Goal: Task Accomplishment & Management: Manage account settings

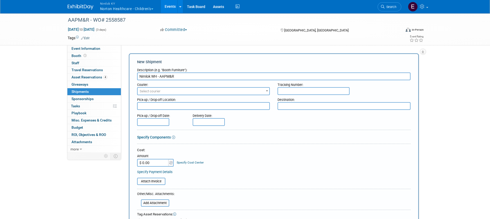
click at [220, 104] on textarea at bounding box center [203, 106] width 133 height 8
click at [303, 103] on textarea at bounding box center [344, 106] width 133 height 8
paste textarea "AAPM&R Annual Assembly and Technical Exhibition Norton Childrens / Booth 418 c/…"
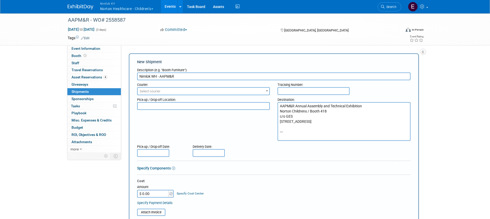
scroll to position [14, 0]
paste textarea "AAPM&R Annual Assembly and Technical Exhibition Norton Childrens / Booth 418 c/…"
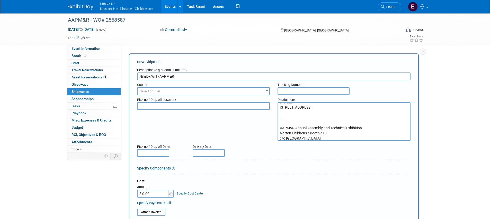
scroll to position [45, 0]
type textarea "AAPM&R Annual Assembly and Technical Exhibition Norton Childrens / Booth 418 c/…"
click at [249, 135] on div "Pick-up / Drop-off Location: Destination: AAPM&R Annual Assembly and Technical …" at bounding box center [273, 118] width 281 height 46
click at [232, 150] on div "Delivery Date:" at bounding box center [224, 149] width 70 height 15
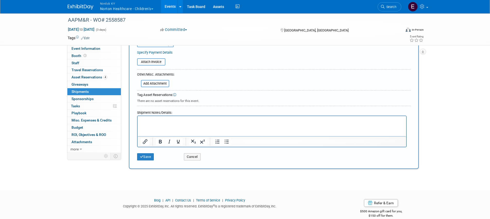
scroll to position [152, 0]
click at [145, 157] on button "Save" at bounding box center [145, 154] width 17 height 7
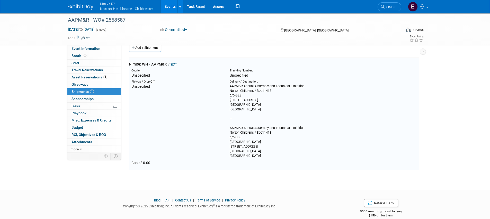
scroll to position [0, 0]
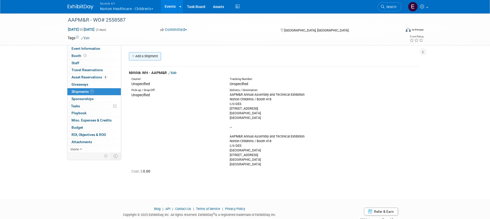
click at [152, 58] on link "Add a Shipment" at bounding box center [145, 56] width 32 height 8
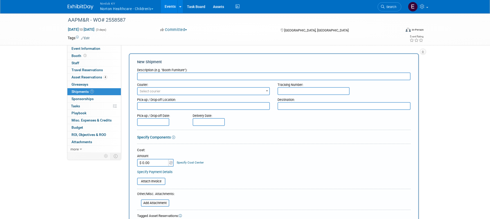
type input "D"
type input "[GEOGRAPHIC_DATA], [GEOGRAPHIC_DATA] - [GEOGRAPHIC_DATA] KY WH"
click at [228, 103] on textarea at bounding box center [203, 106] width 133 height 8
click at [252, 105] on textarea at bounding box center [203, 106] width 133 height 8
type textarea "N"
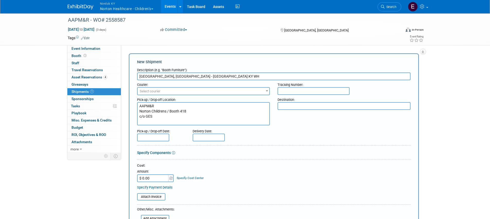
paste textarea "[GEOGRAPHIC_DATA] [STREET_ADDRESS]"
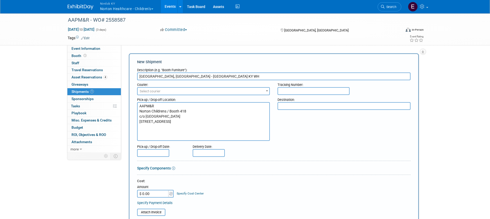
type textarea "AAPM&R Norton Childrens / Booth 418 c/o [GEOGRAPHIC_DATA] [STREET_ADDRESS]"
click at [328, 108] on textarea at bounding box center [344, 106] width 133 height 8
type textarea "Nimlok KY WH"
click at [147, 153] on input "text" at bounding box center [153, 153] width 32 height 8
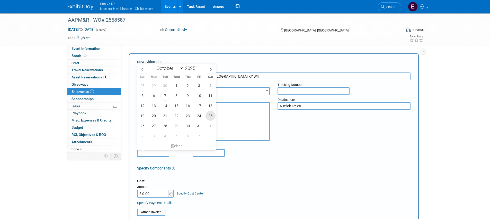
click at [210, 116] on span "25" at bounding box center [211, 115] width 10 height 10
type input "[DATE]"
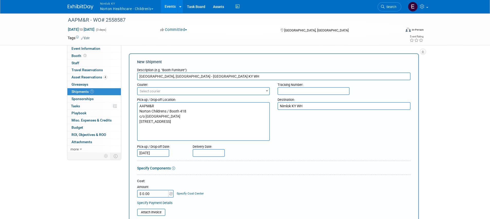
click at [297, 154] on div "Pick-up / Drop-off Date: [DATE] Delivery Date:" at bounding box center [273, 149] width 281 height 15
click at [341, 141] on form "Description (e.g. "Booth Furniture"): [GEOGRAPHIC_DATA], [GEOGRAPHIC_DATA] KY W…" at bounding box center [274, 188] width 274 height 247
click at [229, 128] on textarea "AAPM&R Norton Childrens / Booth 418 c/o [GEOGRAPHIC_DATA] [STREET_ADDRESS]" at bounding box center [203, 121] width 133 height 39
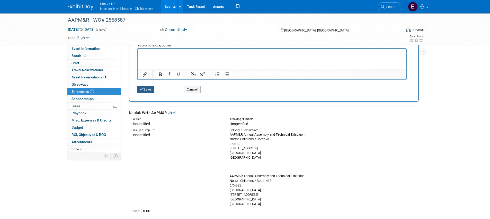
click at [143, 89] on icon "submit" at bounding box center [142, 89] width 4 height 3
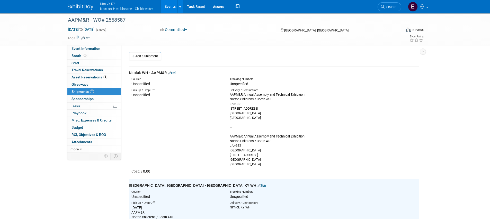
drag, startPoint x: 405, startPoint y: 146, endPoint x: 396, endPoint y: 145, distance: 8.3
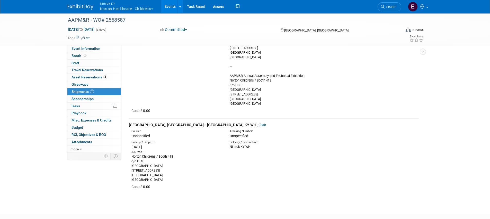
drag, startPoint x: 431, startPoint y: 113, endPoint x: 434, endPoint y: 113, distance: 3.4
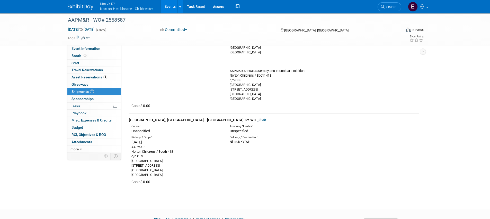
scroll to position [92, 0]
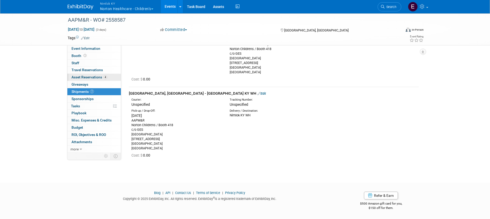
click at [96, 79] on link "4 Asset Reservations 4" at bounding box center [94, 77] width 54 height 7
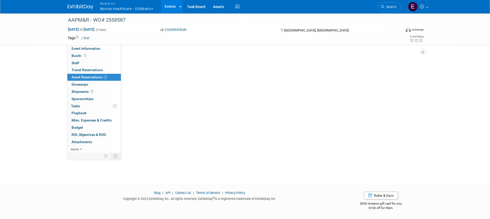
scroll to position [0, 0]
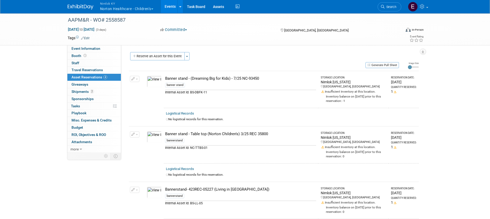
click at [288, 62] on div "Generate Pull Sheet" at bounding box center [264, 65] width 270 height 6
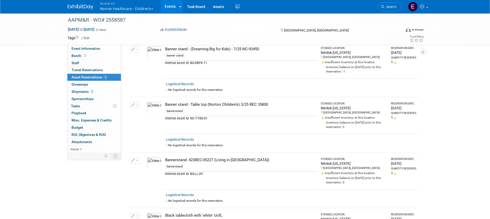
scroll to position [72, 0]
